Goal: Transaction & Acquisition: Book appointment/travel/reservation

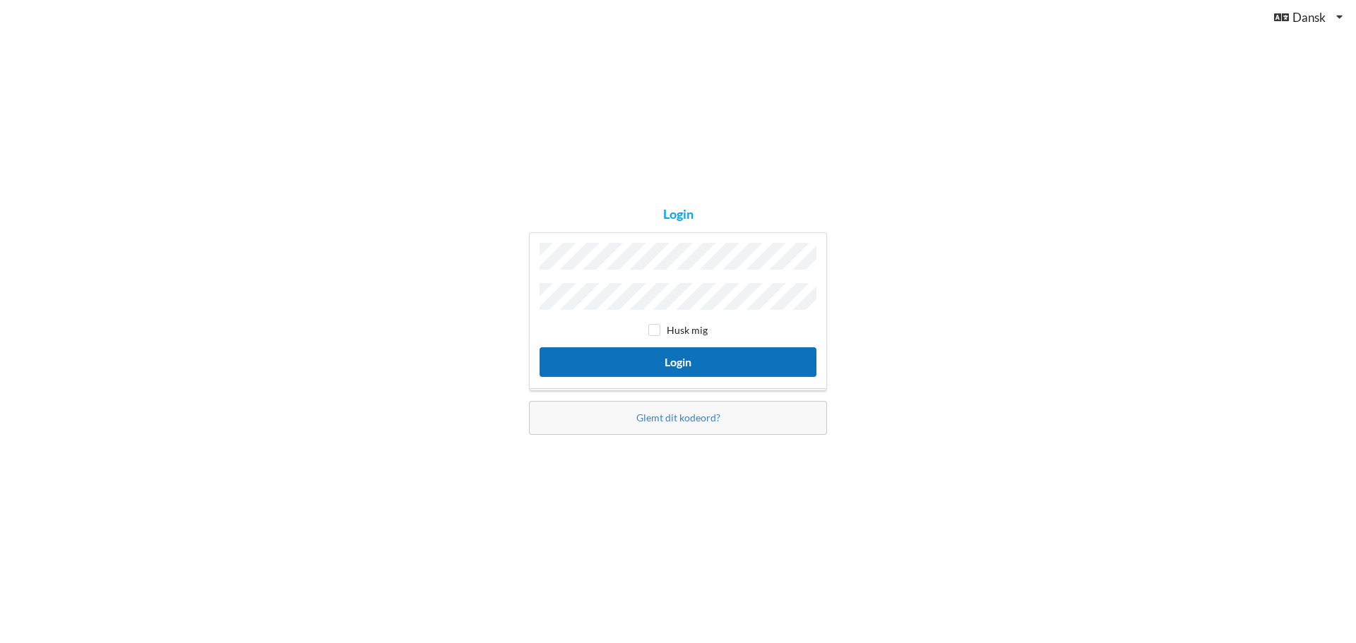
click at [659, 363] on button "Login" at bounding box center [677, 361] width 277 height 29
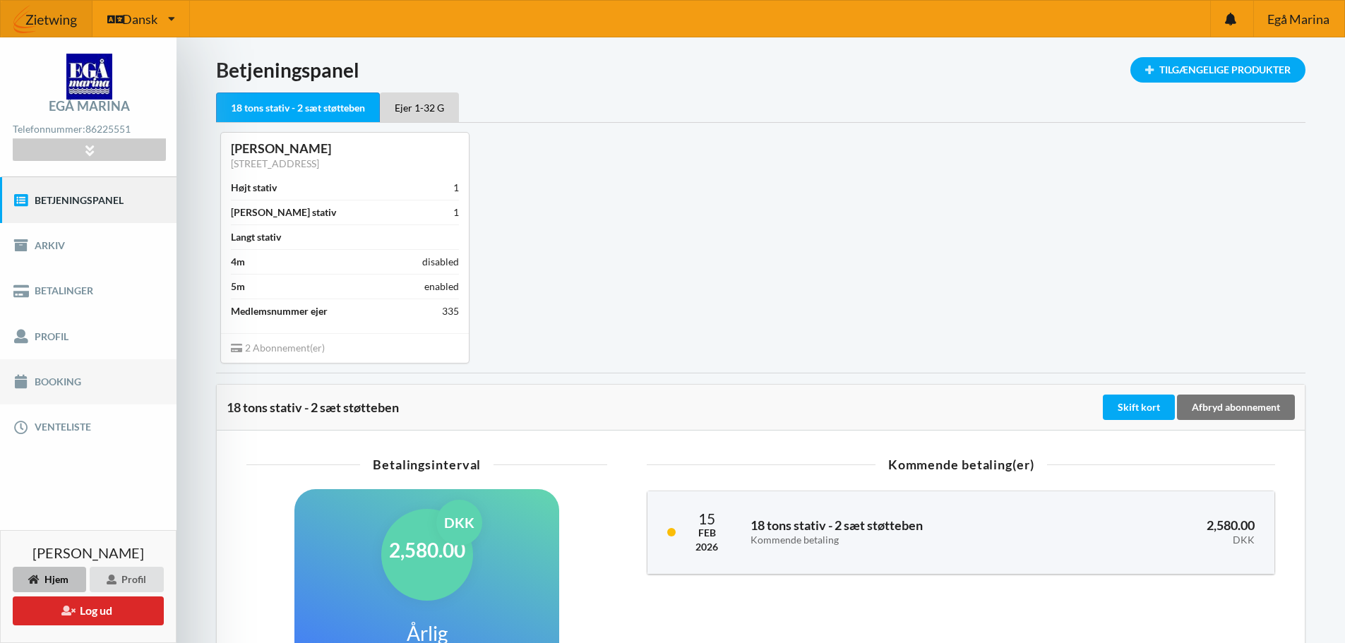
click at [55, 383] on link "Booking" at bounding box center [88, 381] width 177 height 45
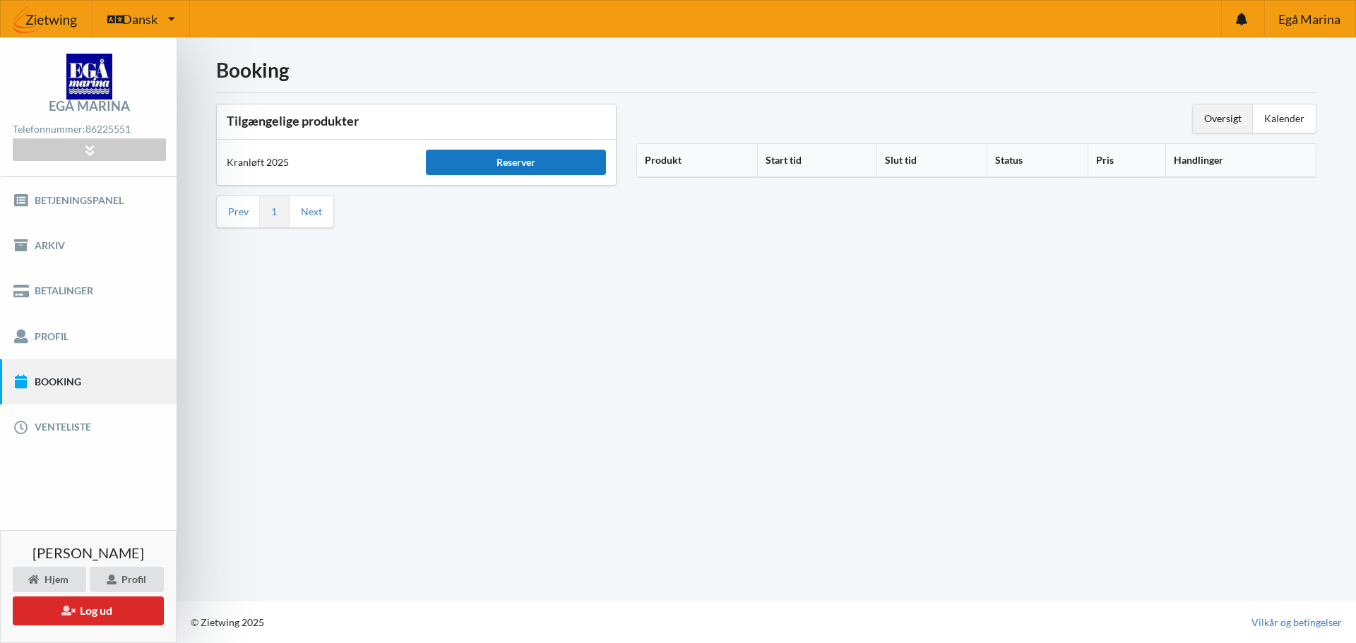
click at [503, 160] on div "Reserver" at bounding box center [515, 162] width 179 height 25
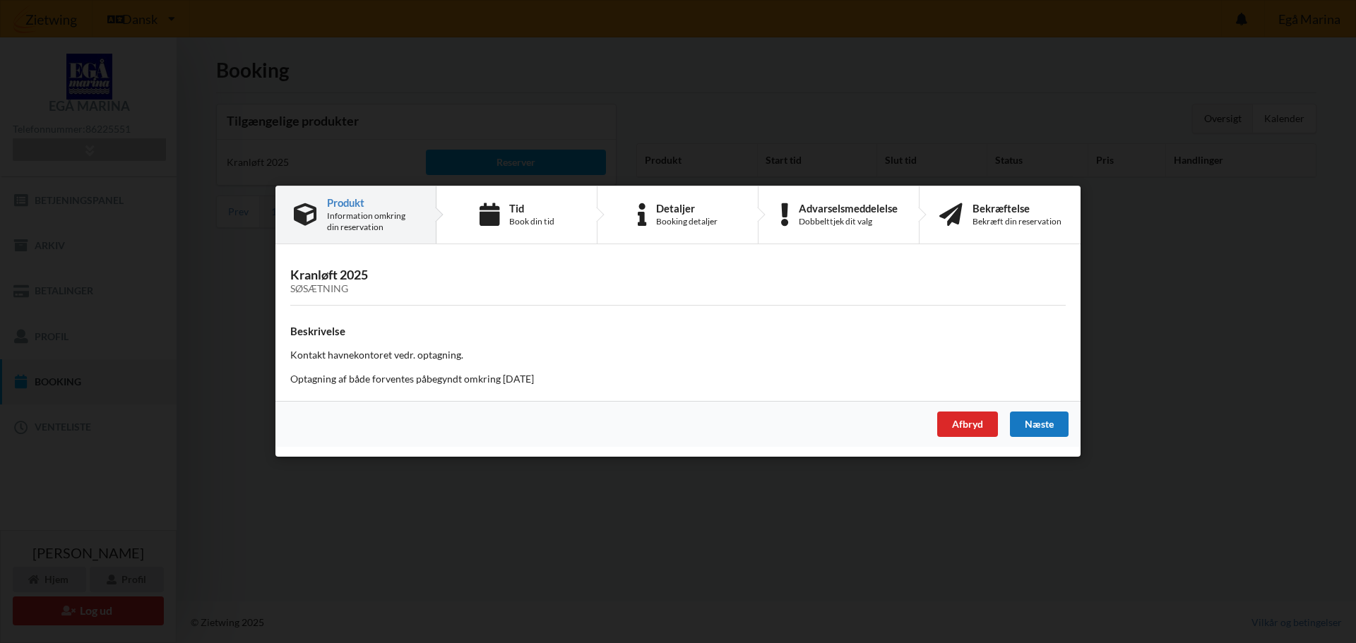
click at [1039, 424] on div "Næste" at bounding box center [1039, 424] width 59 height 25
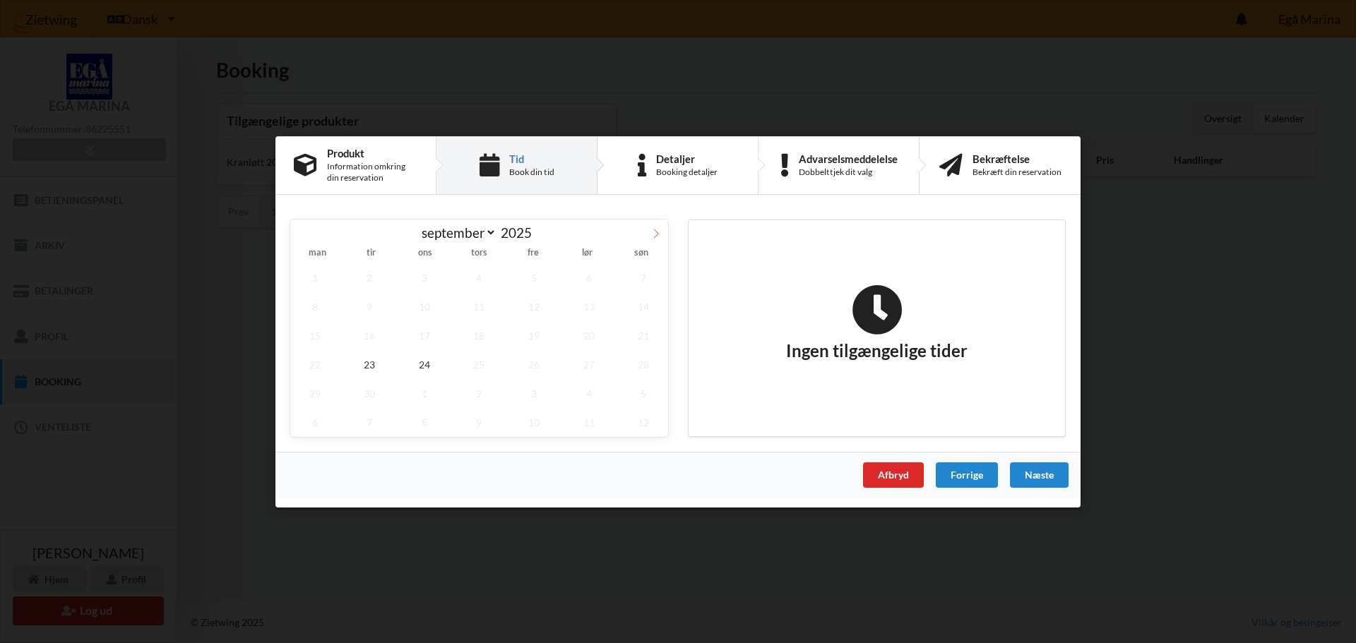
click at [657, 233] on icon at bounding box center [656, 233] width 10 height 10
click at [374, 333] on span "14" at bounding box center [369, 335] width 49 height 29
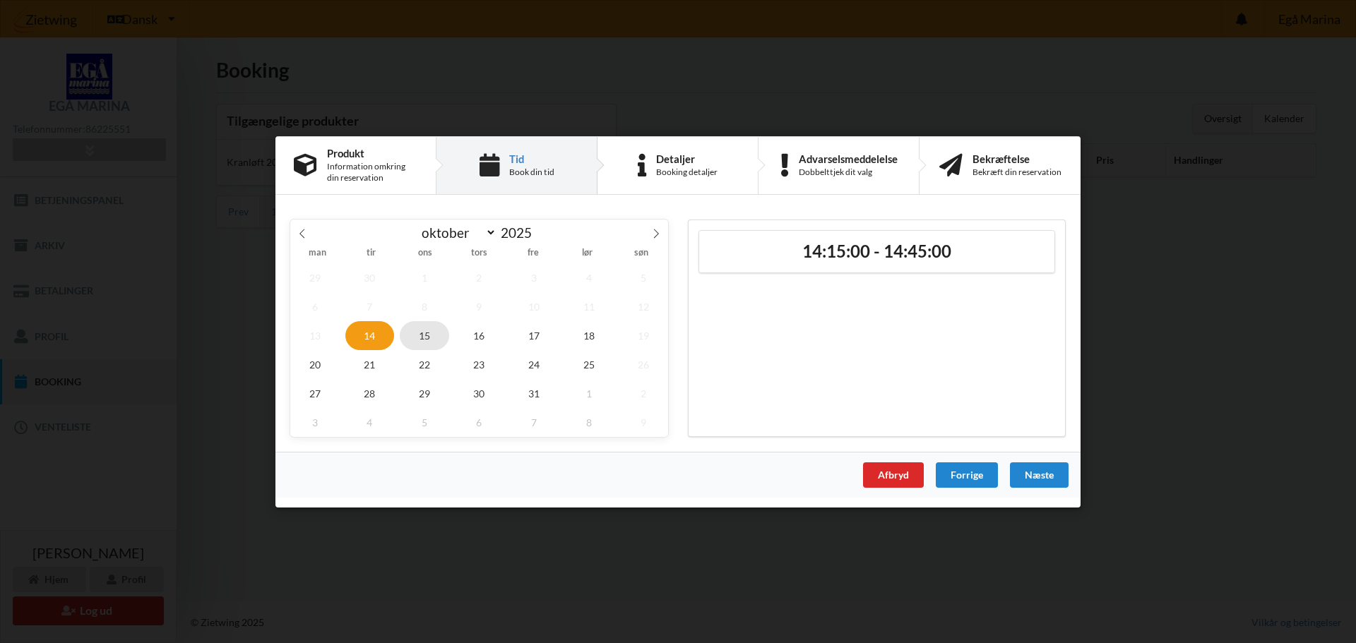
click at [424, 337] on span "15" at bounding box center [424, 335] width 49 height 29
click at [478, 335] on span "16" at bounding box center [479, 335] width 49 height 29
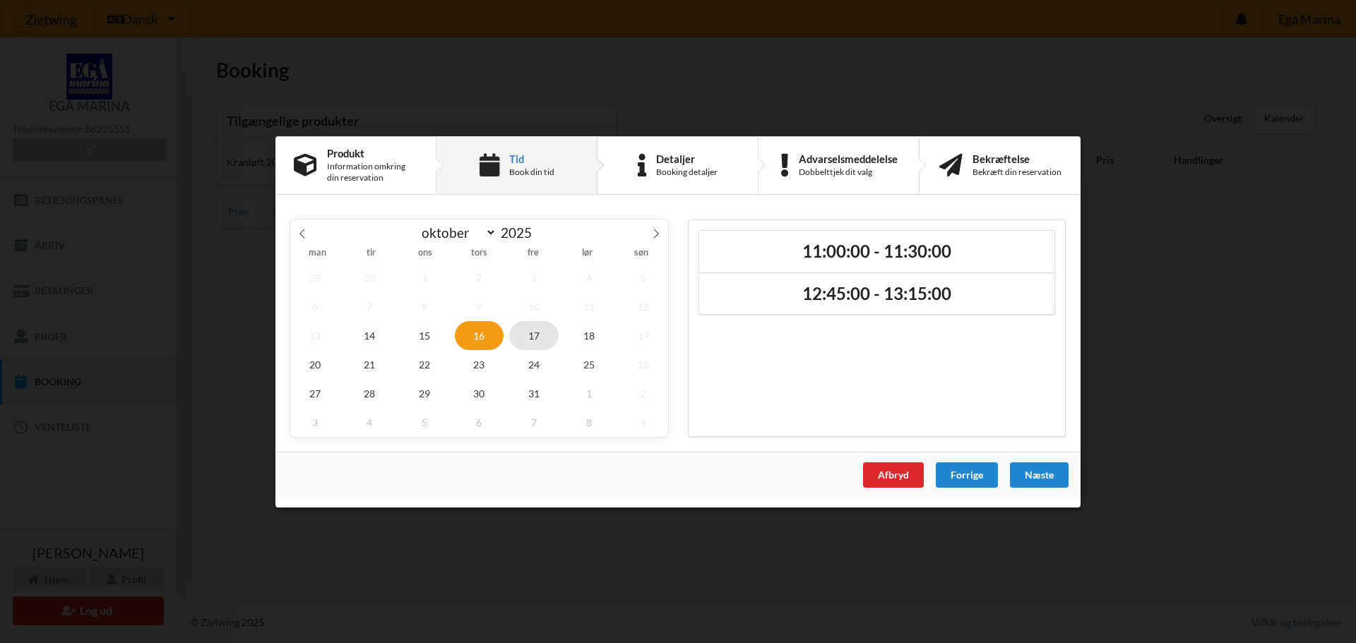
click at [525, 335] on span "17" at bounding box center [533, 335] width 49 height 29
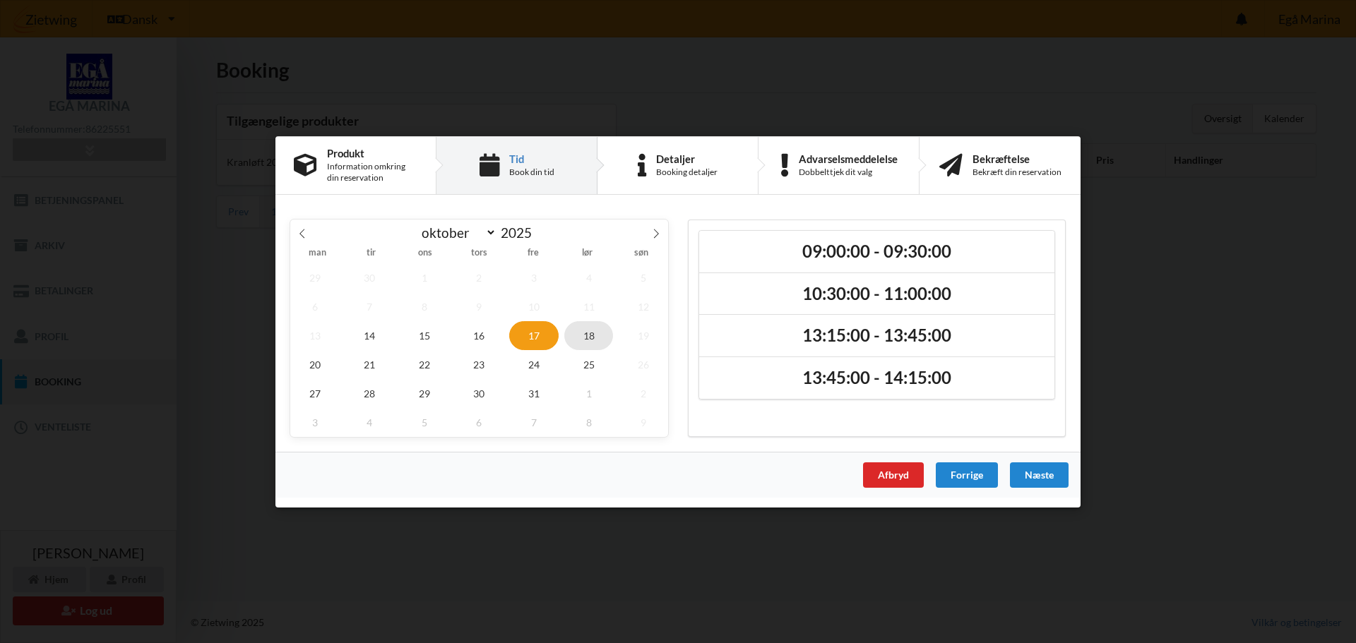
click at [588, 338] on span "18" at bounding box center [588, 335] width 49 height 29
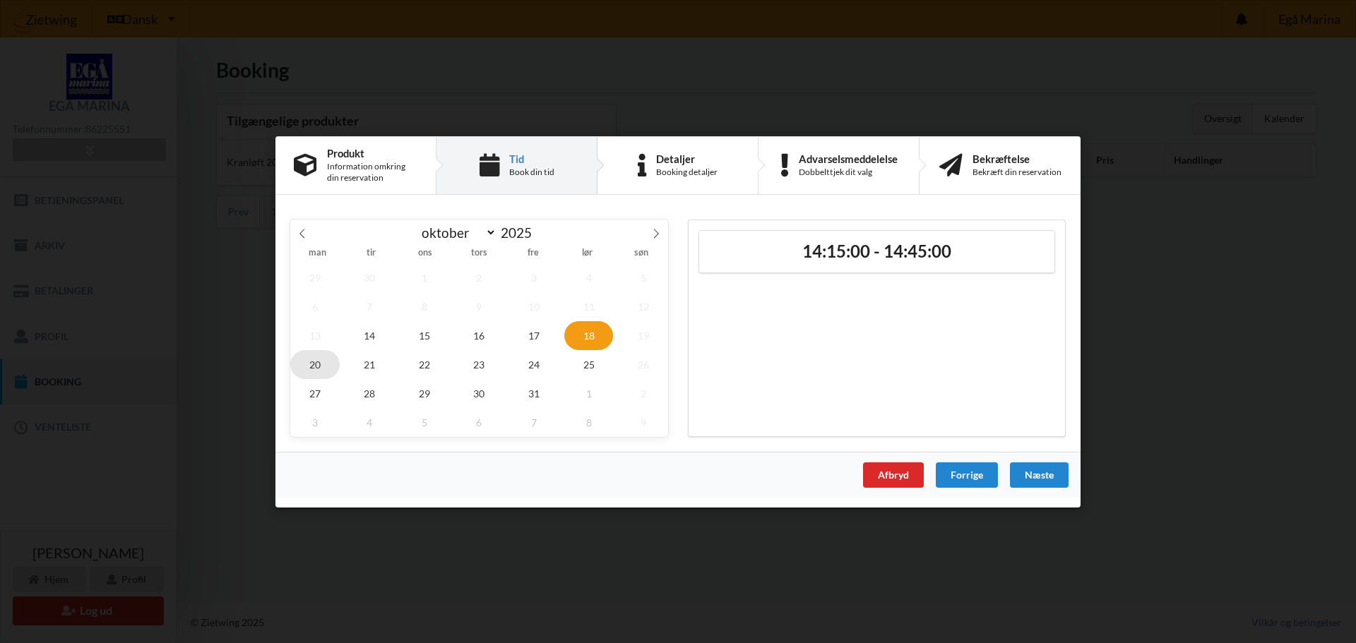
click at [316, 362] on span "20" at bounding box center [314, 364] width 49 height 29
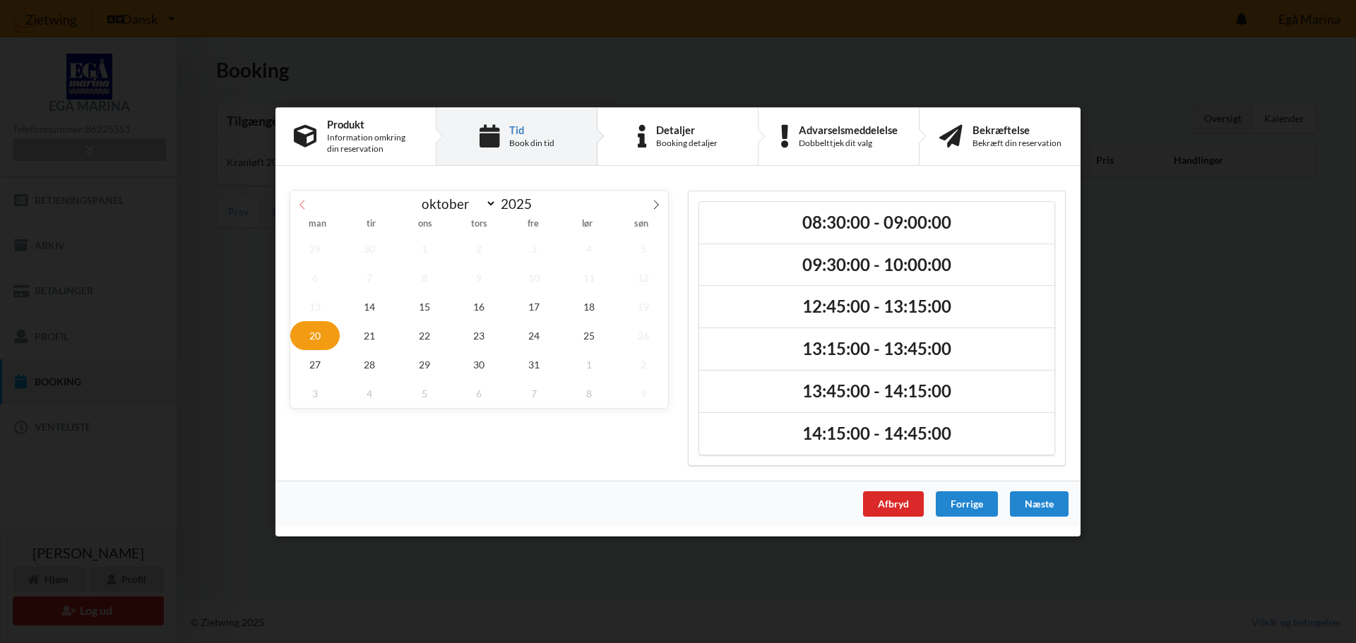
click at [298, 205] on icon at bounding box center [302, 204] width 10 height 10
click at [302, 204] on div "september oktober november [DATE]" at bounding box center [479, 202] width 378 height 24
click at [650, 205] on span at bounding box center [656, 202] width 24 height 24
select select "9"
click at [371, 306] on span "14" at bounding box center [369, 306] width 49 height 29
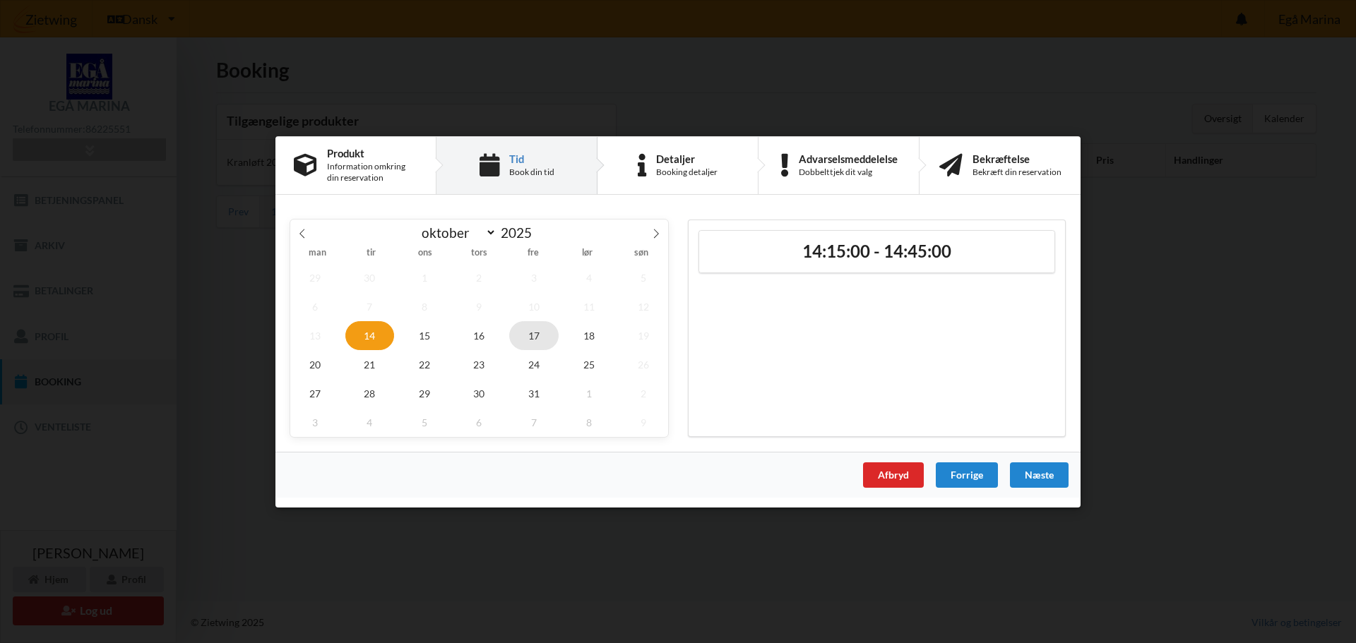
click at [538, 334] on span "17" at bounding box center [533, 335] width 49 height 29
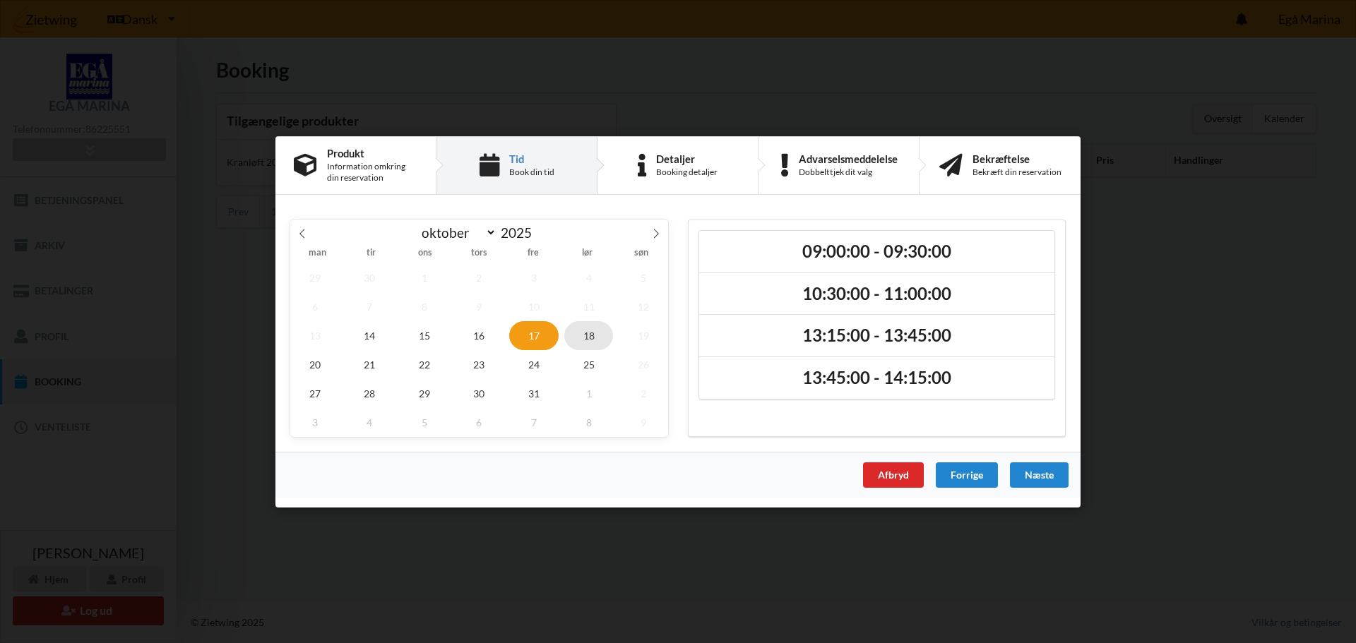
click at [584, 336] on span "18" at bounding box center [588, 335] width 49 height 29
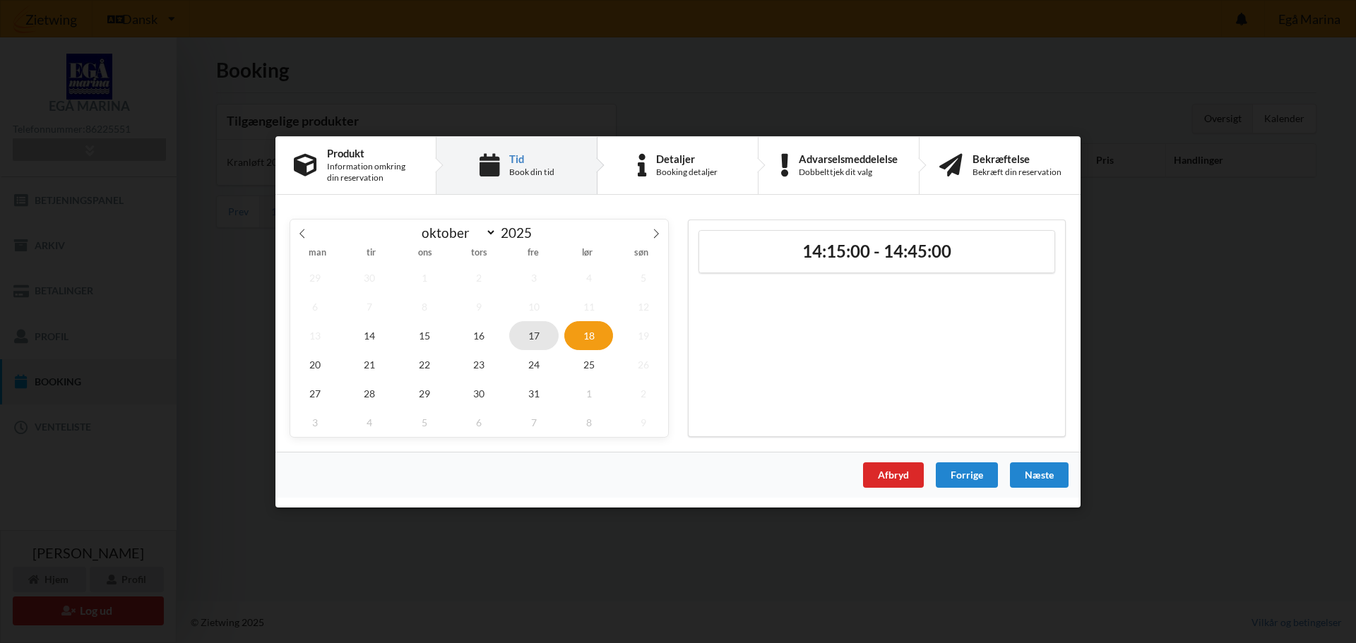
click at [532, 338] on span "17" at bounding box center [533, 335] width 49 height 29
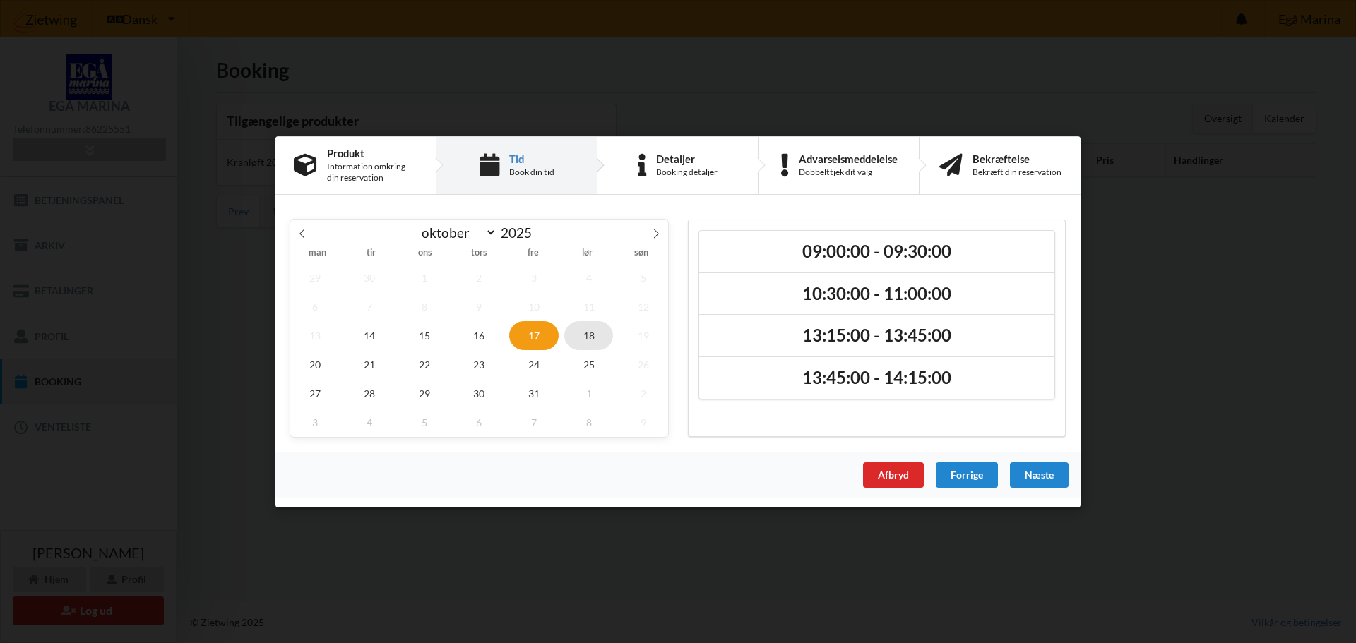
click at [590, 332] on span "18" at bounding box center [588, 335] width 49 height 29
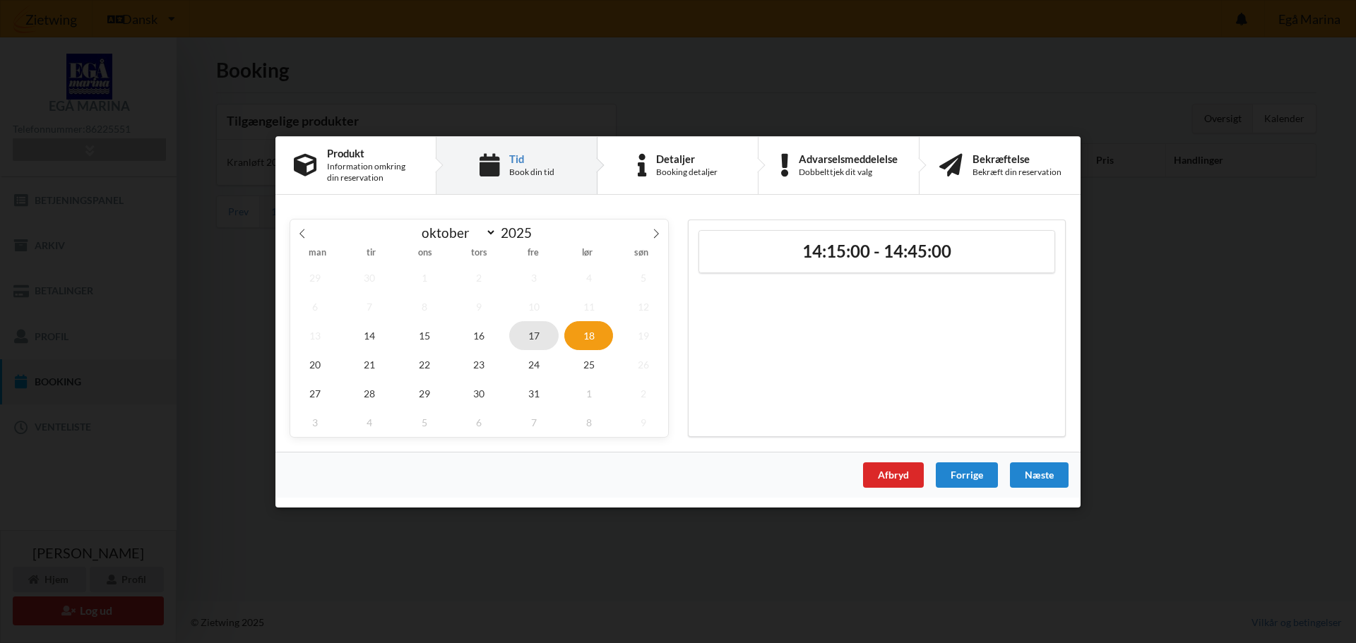
click at [534, 332] on span "17" at bounding box center [533, 335] width 49 height 29
